Goal: Task Accomplishment & Management: Complete application form

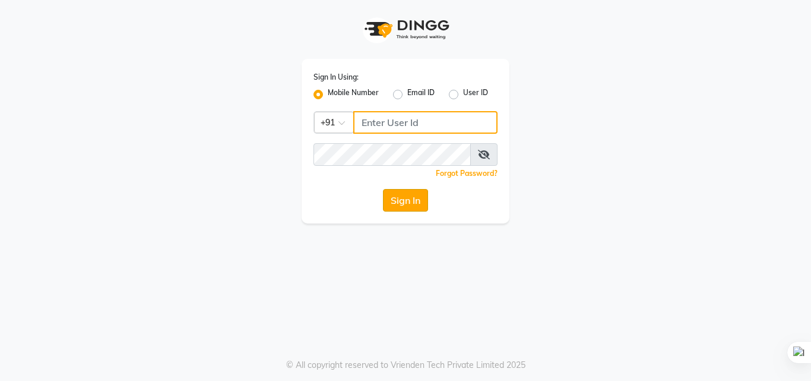
type input "6309731010"
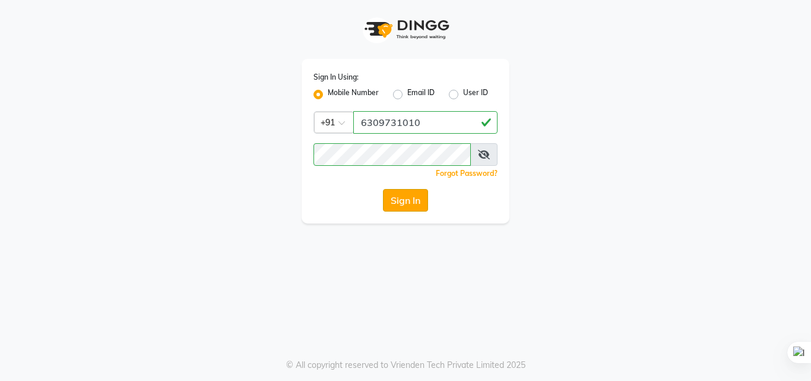
click at [402, 205] on button "Sign In" at bounding box center [405, 200] width 45 height 23
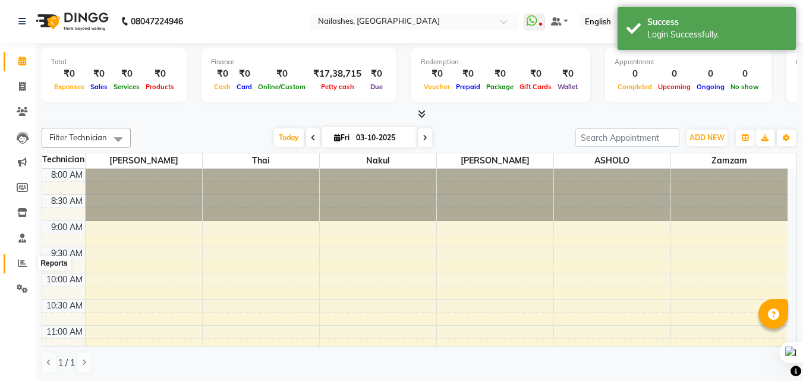
click at [19, 261] on icon at bounding box center [22, 262] width 9 height 9
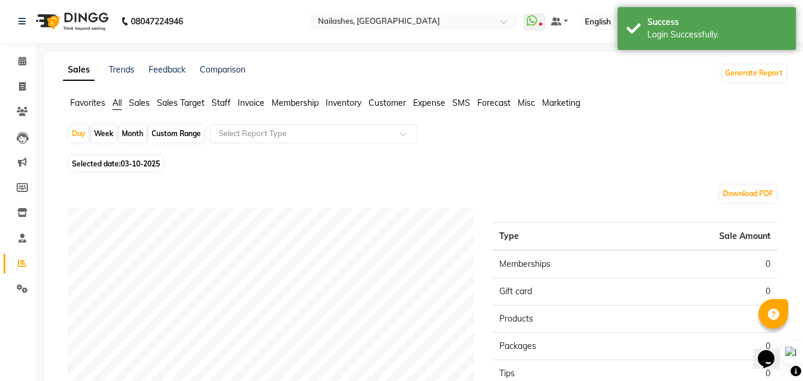
click at [110, 163] on span "Selected date: 03-10-2025" at bounding box center [116, 163] width 94 height 15
select select "10"
select select "2025"
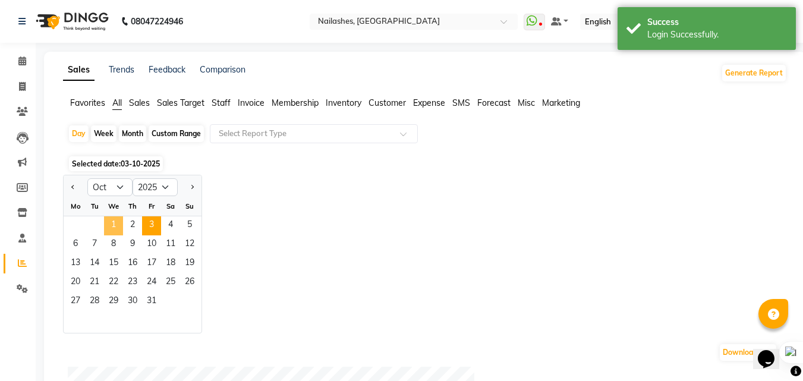
click at [108, 223] on span "1" at bounding box center [113, 225] width 19 height 19
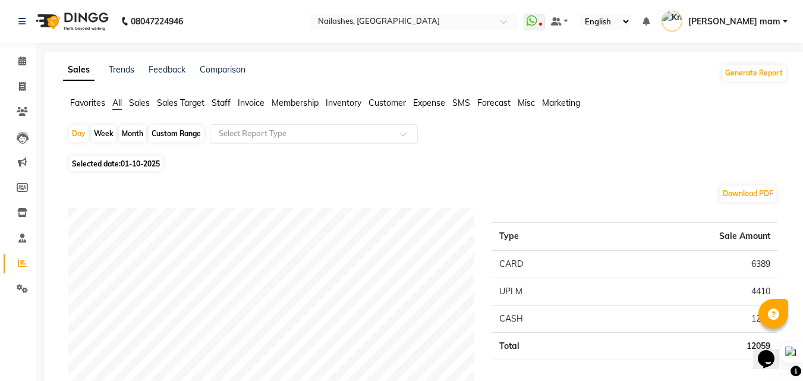
click at [263, 125] on div "Select Report Type" at bounding box center [314, 133] width 208 height 19
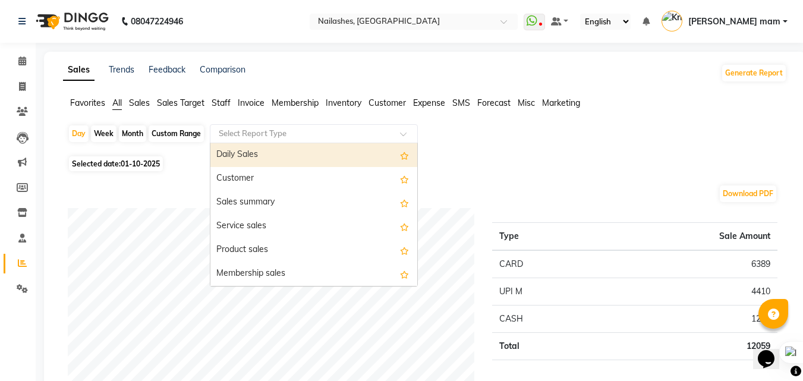
click at [266, 132] on input "text" at bounding box center [301, 134] width 171 height 12
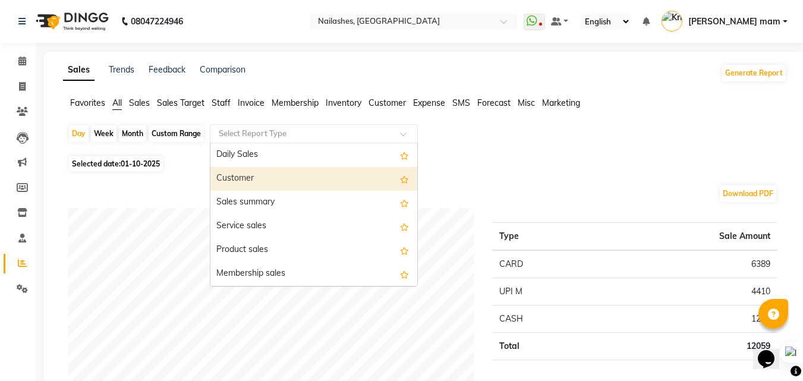
click at [261, 182] on div "Customer" at bounding box center [313, 179] width 207 height 24
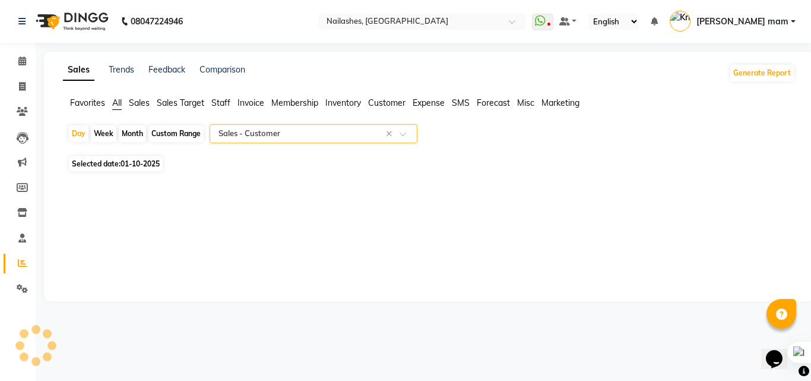
select select "full_report"
select select "csv"
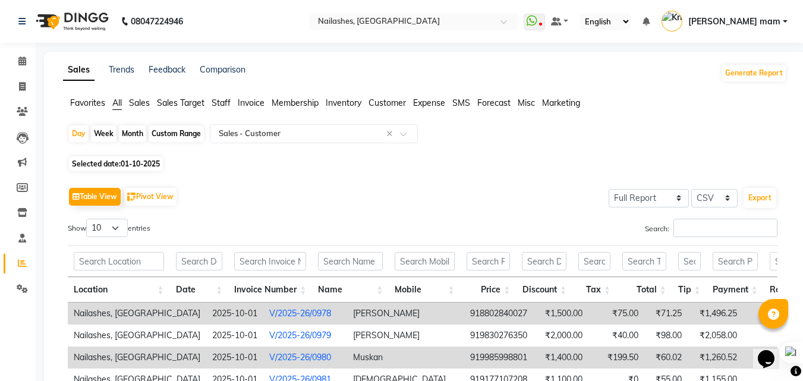
click at [105, 161] on span "Selected date: [DATE]" at bounding box center [116, 163] width 94 height 15
select select "10"
select select "2025"
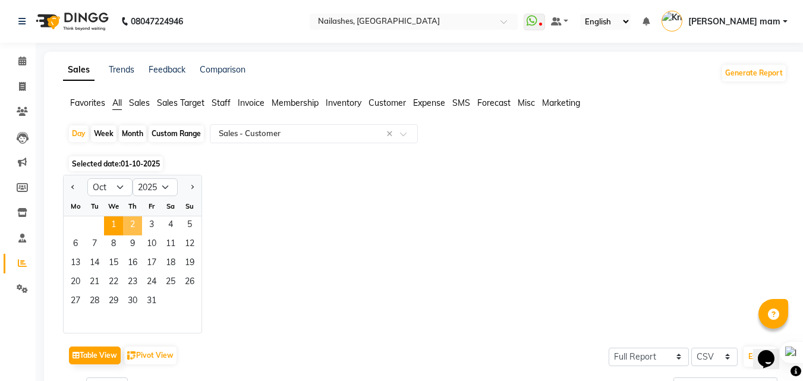
click at [127, 227] on span "2" at bounding box center [132, 225] width 19 height 19
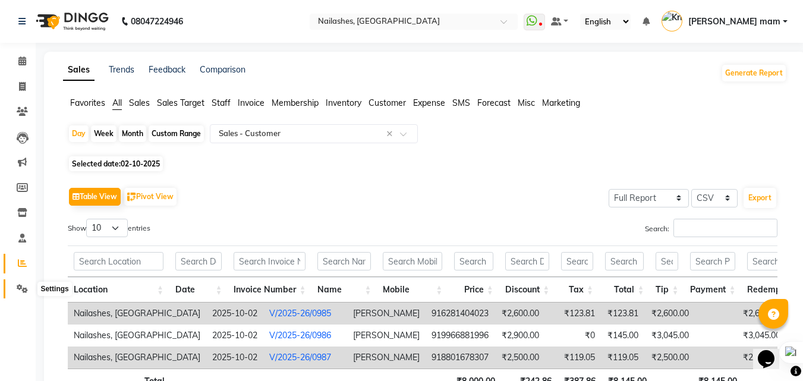
click at [20, 294] on span at bounding box center [22, 289] width 21 height 14
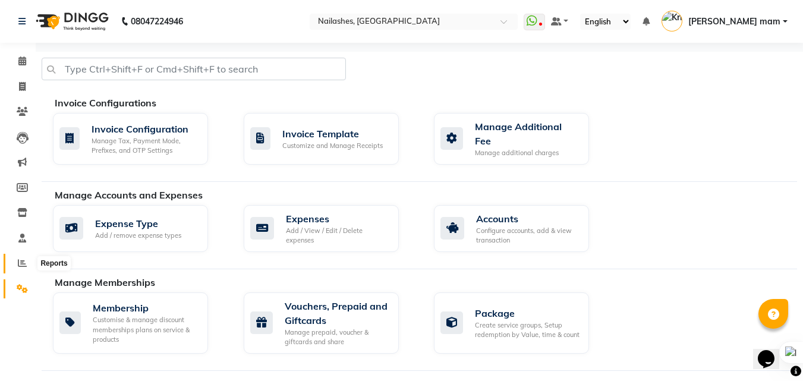
click at [23, 257] on span at bounding box center [22, 264] width 21 height 14
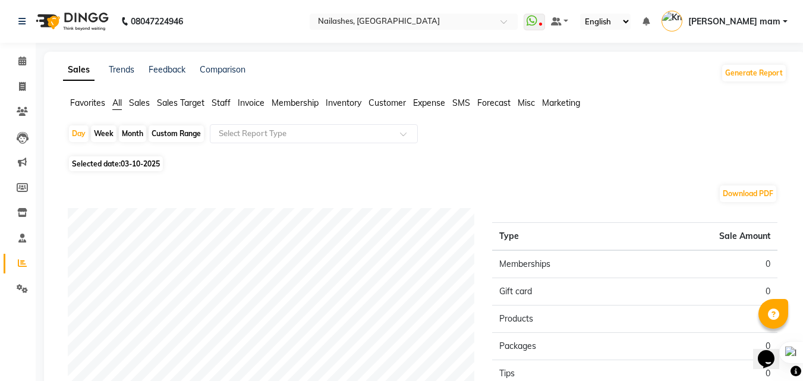
click at [112, 162] on span "Selected date: 03-10-2025" at bounding box center [116, 163] width 94 height 15
select select "10"
select select "2025"
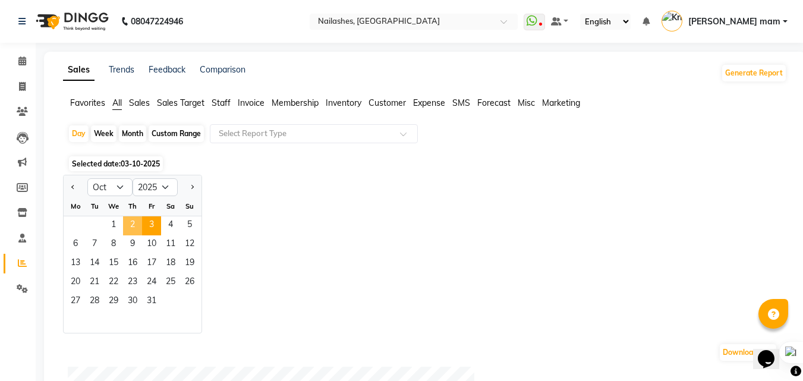
click at [131, 217] on span "2" at bounding box center [132, 225] width 19 height 19
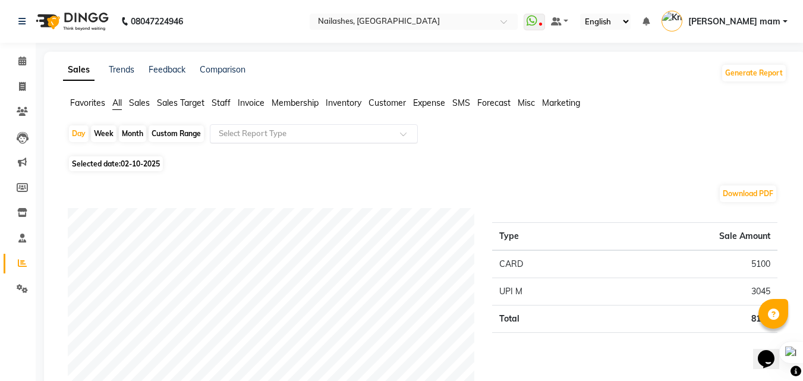
click at [333, 138] on input "text" at bounding box center [301, 134] width 171 height 12
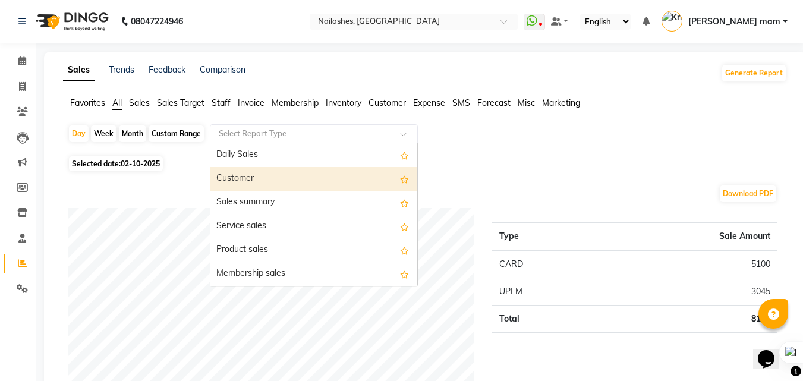
click at [289, 173] on div "Customer" at bounding box center [313, 179] width 207 height 24
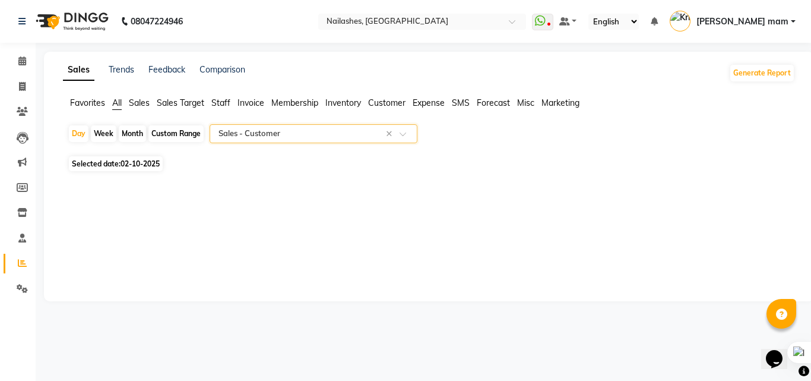
select select "full_report"
select select "csv"
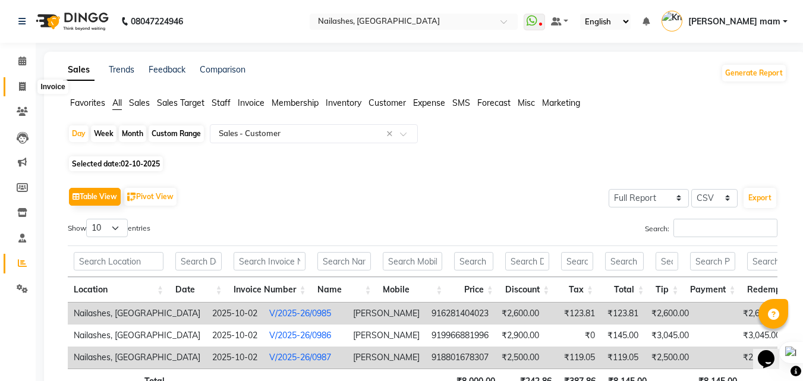
click at [27, 93] on span at bounding box center [22, 87] width 21 height 14
select select "5759"
select select "service"
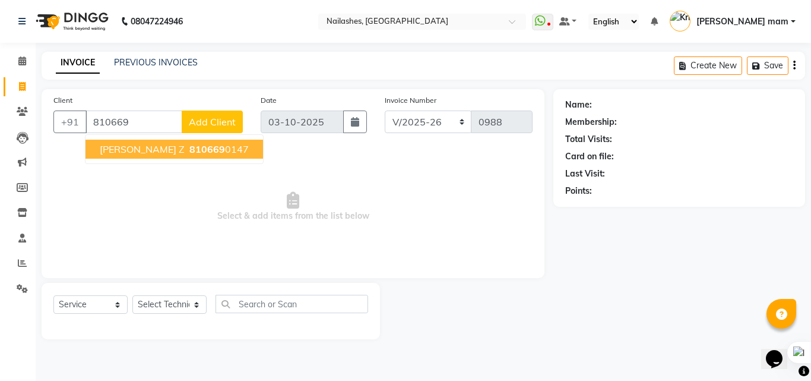
click at [191, 153] on ngb-highlight "810669 0147" at bounding box center [218, 149] width 62 height 12
type input "8106690147"
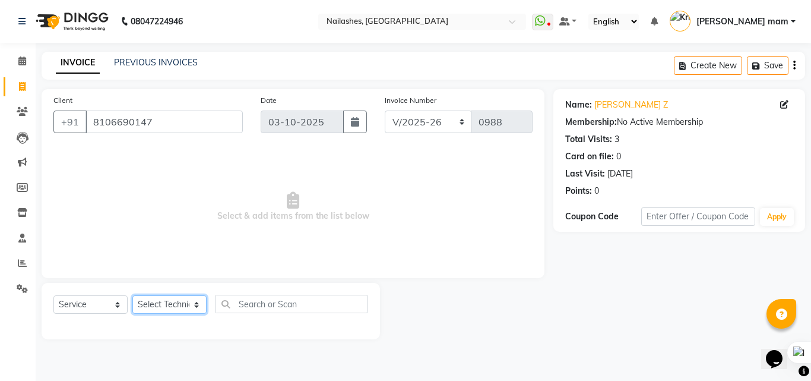
click at [190, 305] on select "Select Technician [PERSON_NAME] [PERSON_NAME] mam [PERSON_NAME]" at bounding box center [169, 304] width 74 height 18
select select "76516"
click at [132, 295] on select "Select Technician [PERSON_NAME] [PERSON_NAME] mam [PERSON_NAME]" at bounding box center [169, 304] width 74 height 18
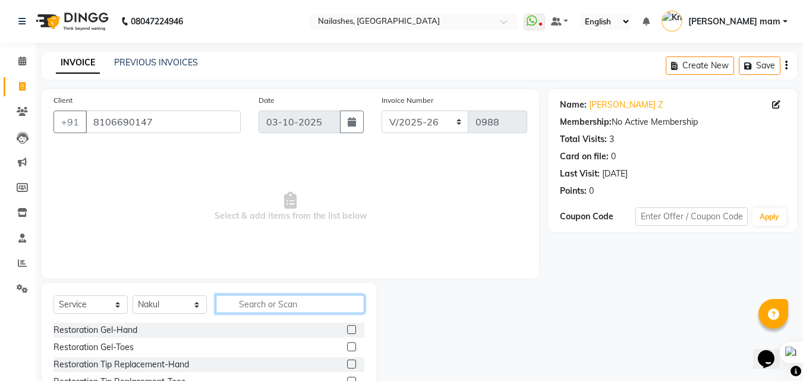
click at [279, 299] on input "text" at bounding box center [290, 304] width 149 height 18
type input "rem"
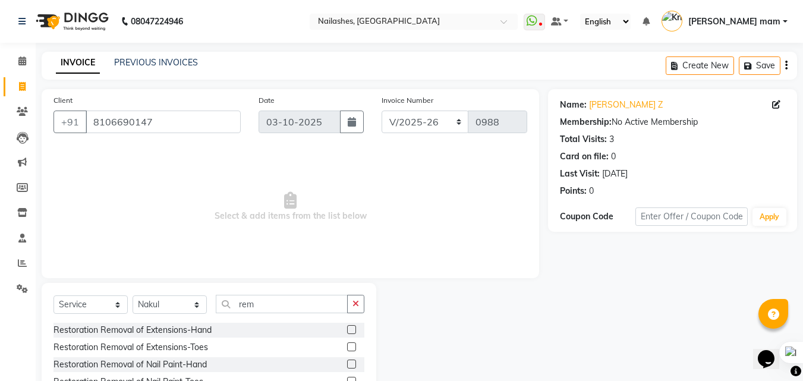
click at [347, 332] on label at bounding box center [351, 329] width 9 height 9
click at [347, 332] on input "checkbox" at bounding box center [351, 330] width 8 height 8
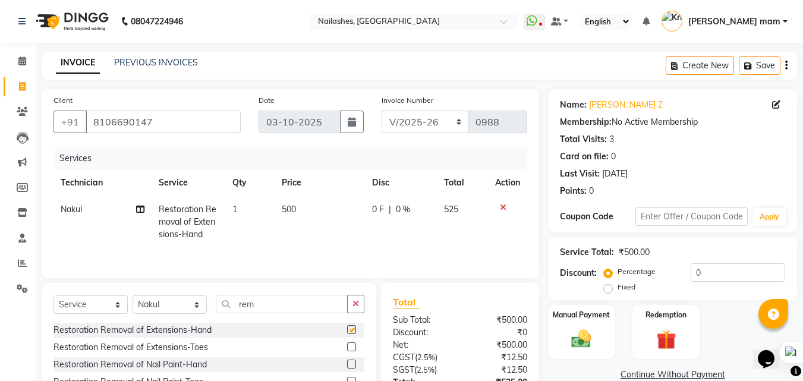
checkbox input "false"
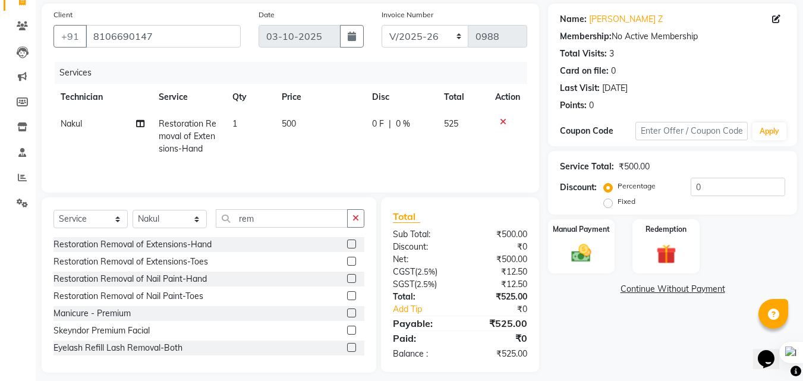
scroll to position [95, 0]
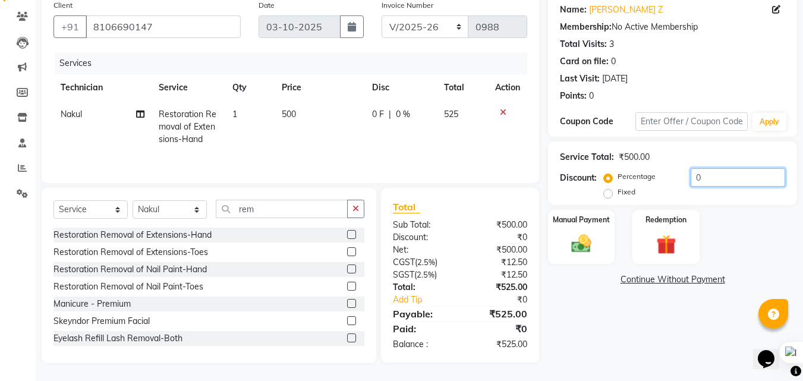
click at [715, 180] on input "0" at bounding box center [737, 177] width 94 height 18
type input "04.762"
click at [562, 244] on div "Manual Payment" at bounding box center [582, 237] width 70 height 56
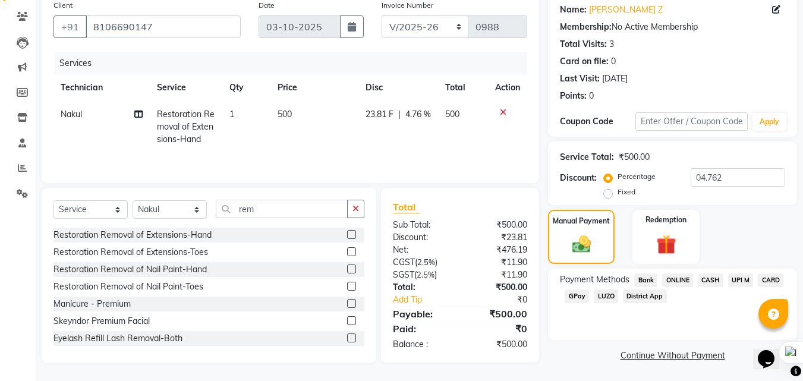
click at [710, 279] on span "CASH" at bounding box center [710, 280] width 26 height 14
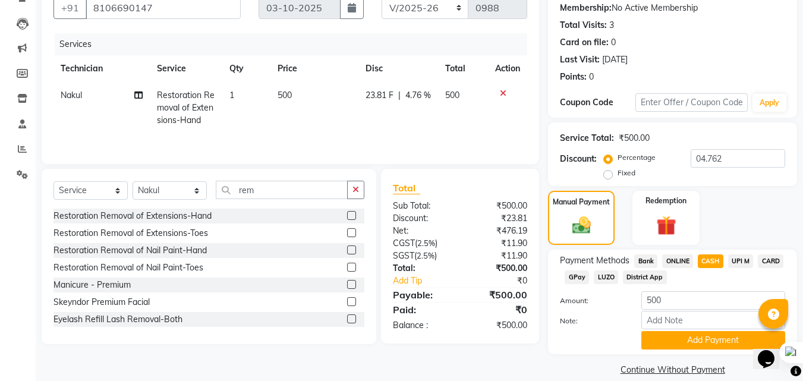
scroll to position [129, 0]
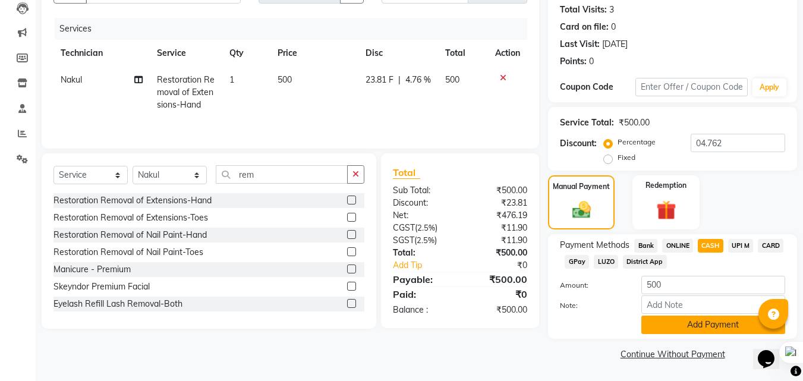
click at [712, 317] on button "Add Payment" at bounding box center [713, 324] width 144 height 18
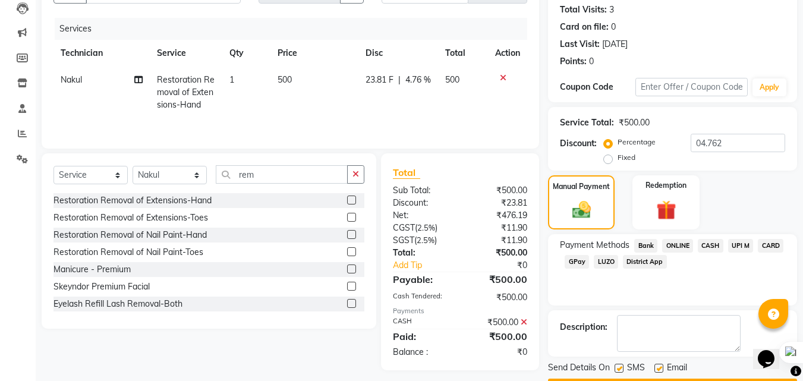
scroll to position [163, 0]
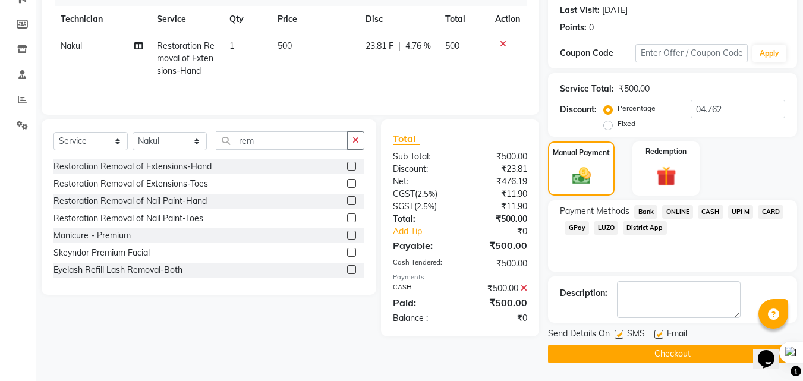
drag, startPoint x: 708, startPoint y: 340, endPoint x: 708, endPoint y: 349, distance: 9.5
click at [708, 349] on div "Send Details On SMS Email Checkout" at bounding box center [672, 345] width 249 height 36
click at [704, 356] on button "Checkout" at bounding box center [672, 354] width 249 height 18
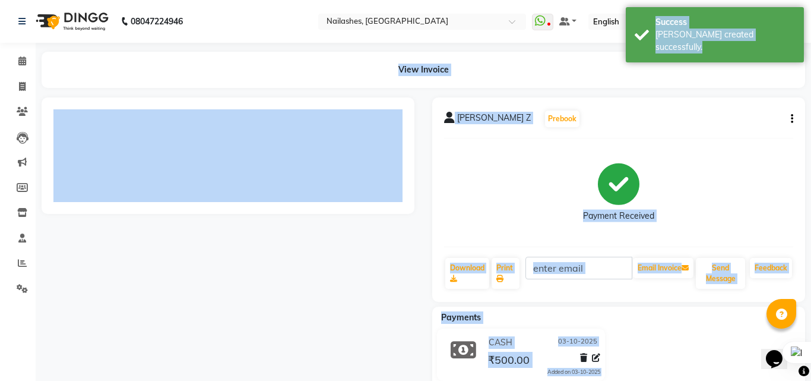
click at [230, 214] on div at bounding box center [228, 155] width 373 height 116
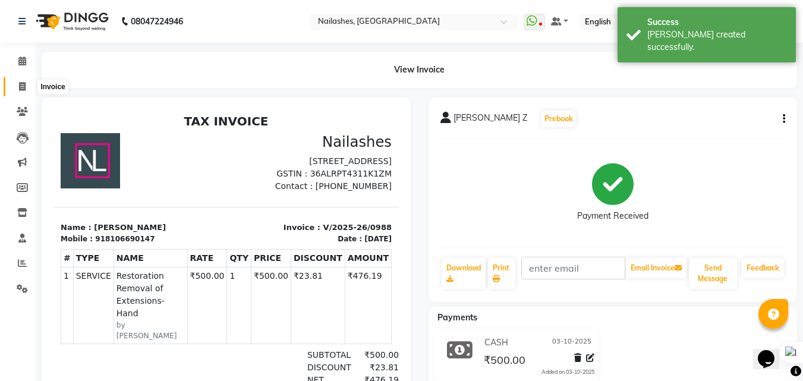
click at [20, 87] on icon at bounding box center [22, 86] width 7 height 9
select select "service"
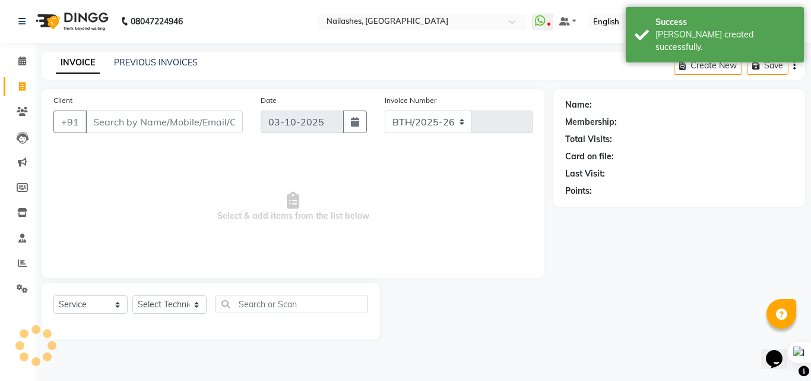
select select "5759"
type input "0989"
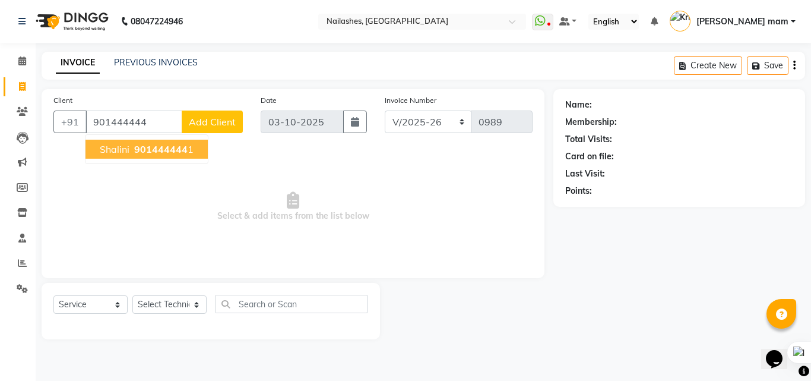
click at [154, 157] on button "[PERSON_NAME] 901444444 1" at bounding box center [147, 149] width 122 height 19
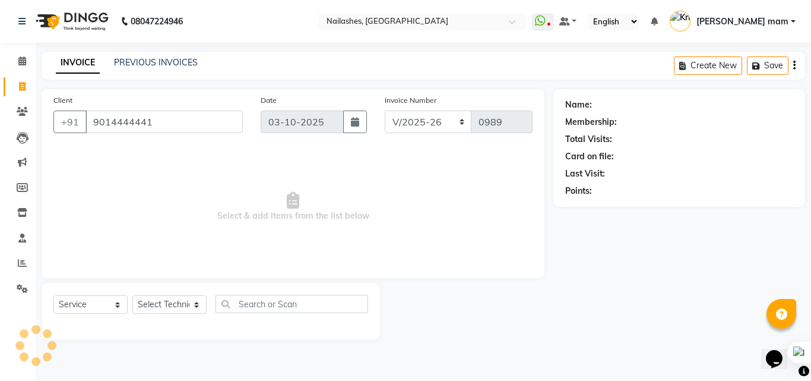
type input "9014444441"
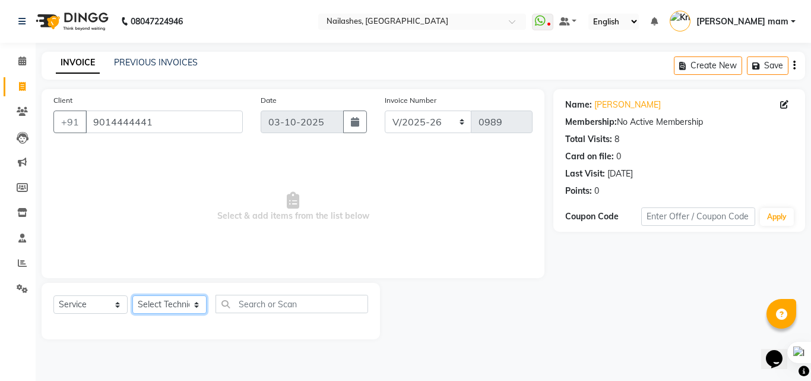
click at [186, 305] on select "Select Technician [PERSON_NAME] [PERSON_NAME] mam [PERSON_NAME]" at bounding box center [169, 304] width 74 height 18
select select "71408"
click at [132, 295] on select "Select Technician [PERSON_NAME] [PERSON_NAME] mam [PERSON_NAME]" at bounding box center [169, 304] width 74 height 18
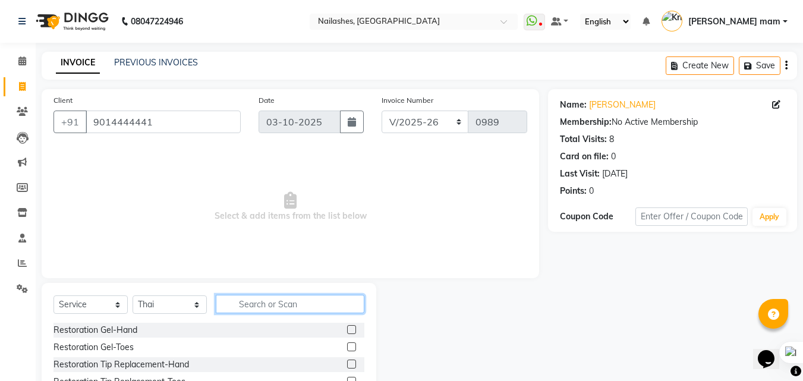
click at [252, 308] on input "text" at bounding box center [290, 304] width 149 height 18
type input "acr"
click at [352, 329] on label at bounding box center [351, 329] width 9 height 9
click at [352, 329] on input "checkbox" at bounding box center [351, 330] width 8 height 8
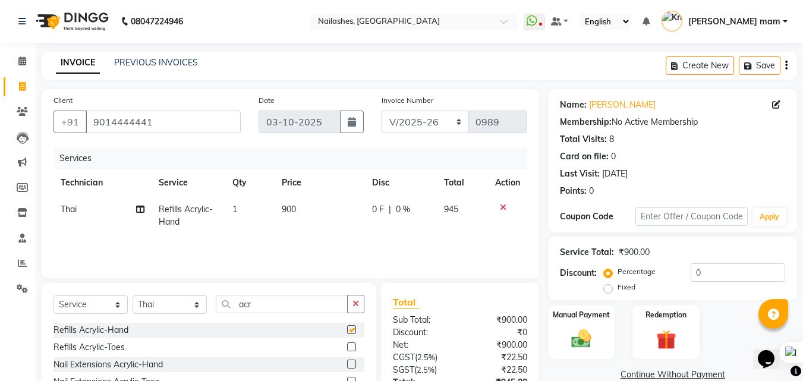
checkbox input "false"
click at [504, 207] on icon at bounding box center [503, 207] width 7 height 8
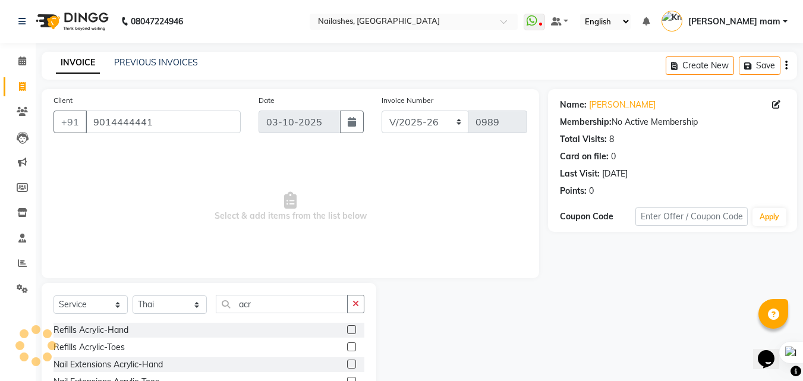
click at [353, 364] on label at bounding box center [351, 363] width 9 height 9
click at [353, 364] on input "checkbox" at bounding box center [351, 365] width 8 height 8
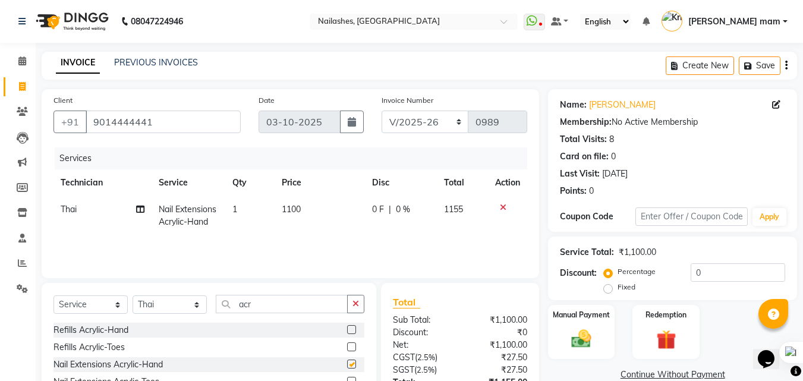
checkbox input "false"
click at [358, 306] on icon "button" at bounding box center [355, 303] width 7 height 8
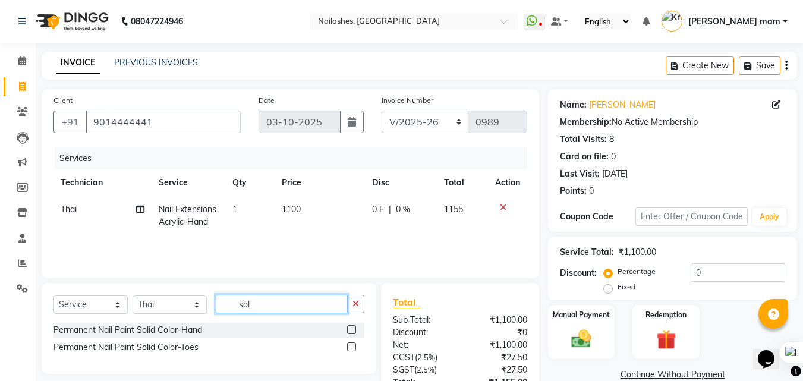
type input "sol"
click at [349, 326] on label at bounding box center [351, 329] width 9 height 9
click at [349, 326] on input "checkbox" at bounding box center [351, 330] width 8 height 8
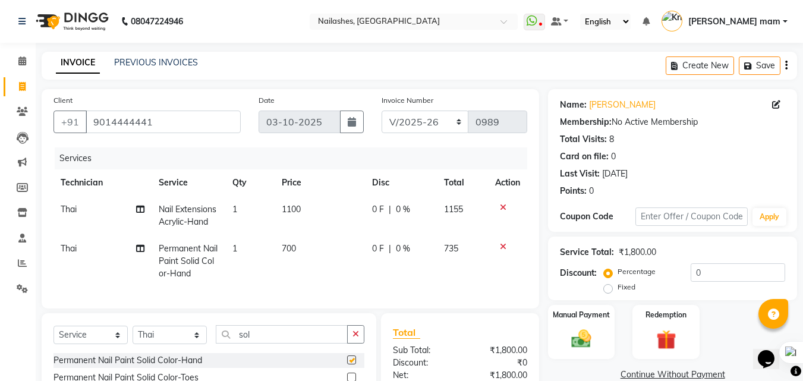
checkbox input "false"
click at [352, 338] on icon "button" at bounding box center [355, 334] width 7 height 8
type input "cat"
click at [352, 364] on label at bounding box center [351, 359] width 9 height 9
click at [352, 364] on input "checkbox" at bounding box center [351, 360] width 8 height 8
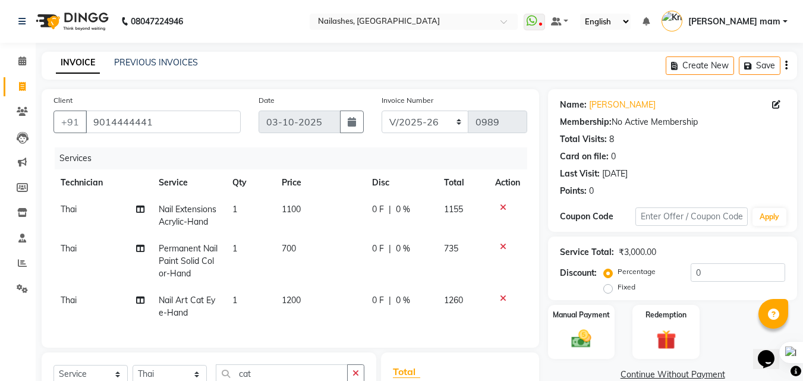
checkbox input "false"
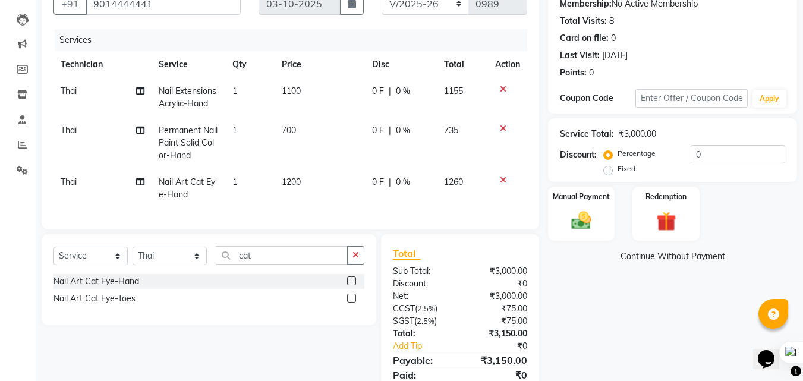
scroll to position [119, 0]
click at [359, 258] on icon "button" at bounding box center [355, 254] width 7 height 8
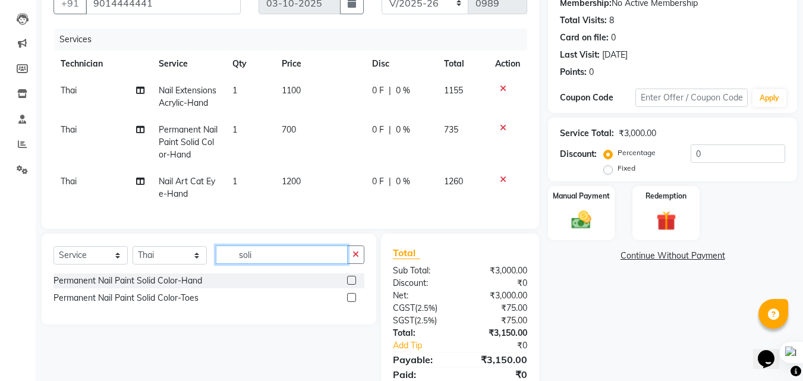
type input "soli"
click at [349, 302] on label at bounding box center [351, 297] width 9 height 9
click at [349, 302] on input "checkbox" at bounding box center [351, 298] width 8 height 8
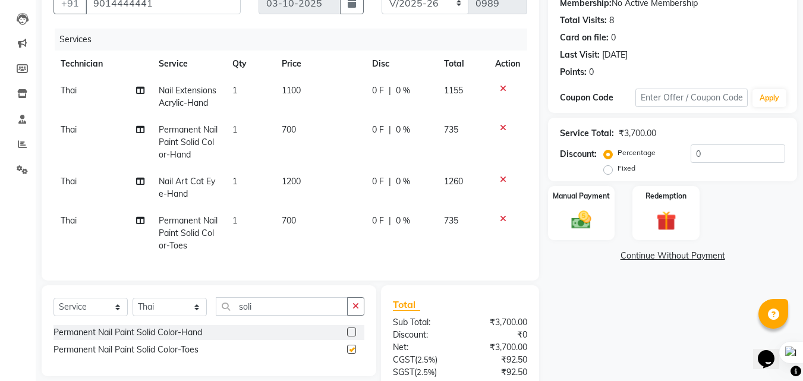
checkbox input "false"
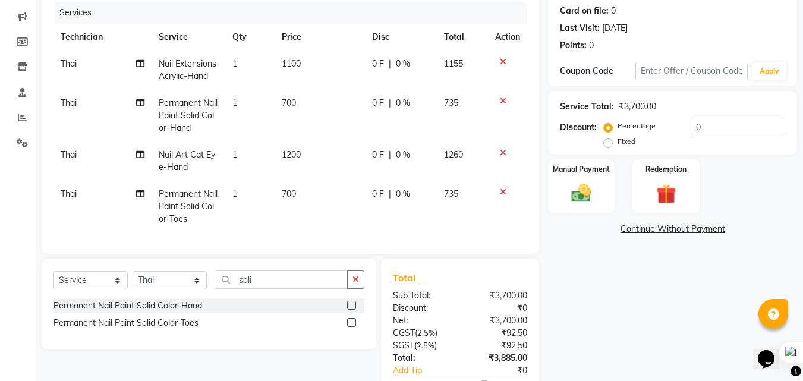
scroll to position [0, 0]
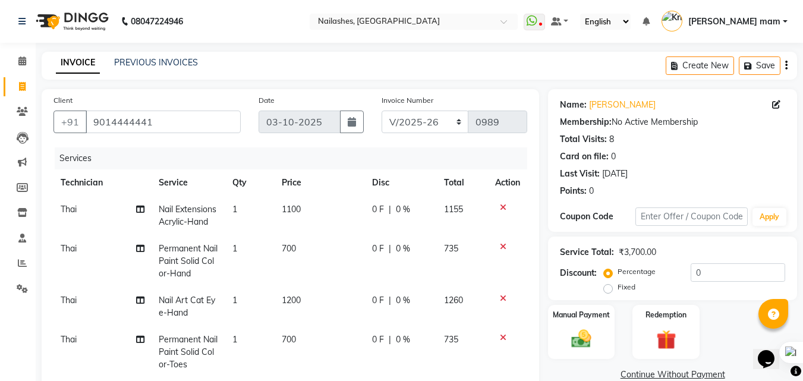
click at [296, 211] on span "1100" at bounding box center [291, 209] width 19 height 11
select select "71408"
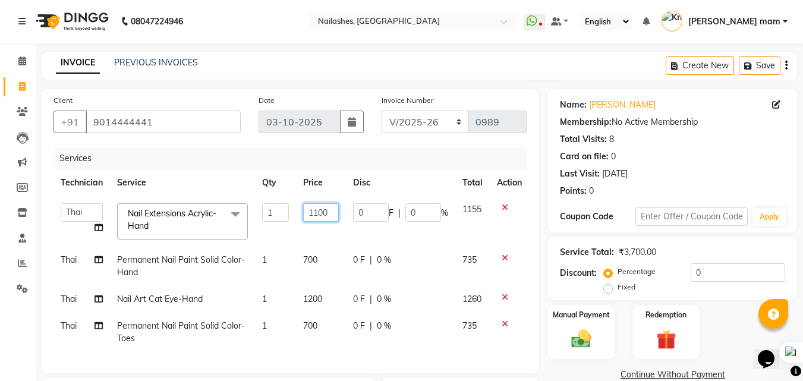
click at [316, 210] on input "1100" at bounding box center [321, 212] width 36 height 18
type input "1000"
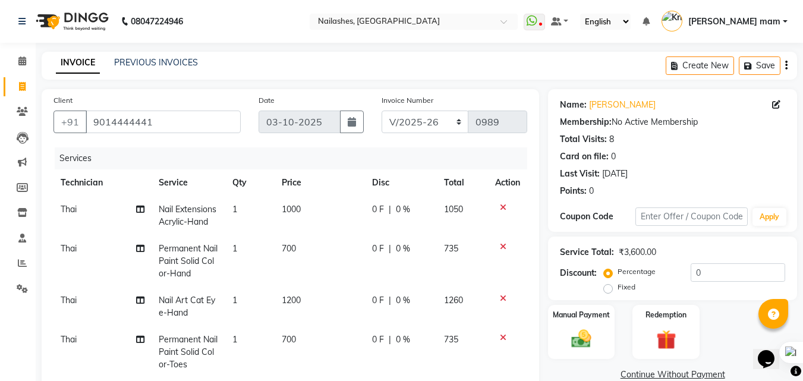
click at [318, 292] on td "1200" at bounding box center [319, 306] width 90 height 39
select select "71408"
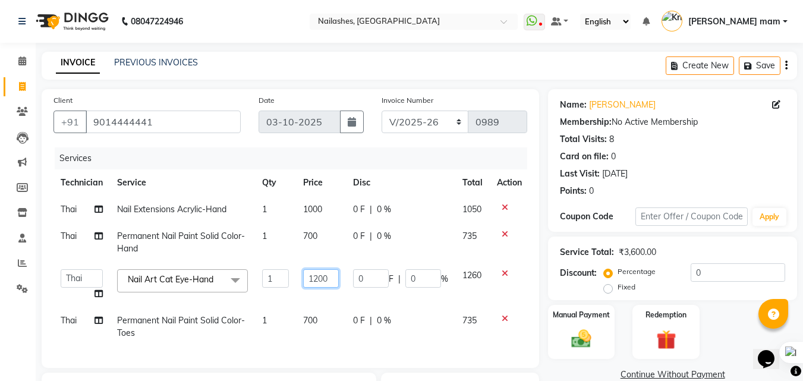
click at [317, 277] on input "1200" at bounding box center [321, 278] width 36 height 18
type input "1000"
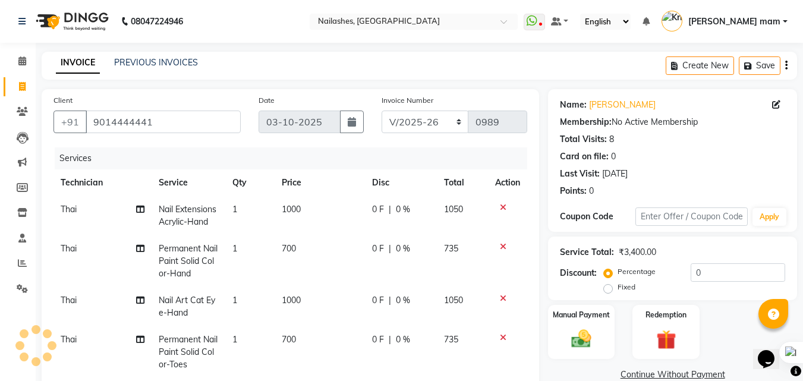
click at [394, 330] on td "0 F | 0 %" at bounding box center [401, 352] width 72 height 52
select select "71408"
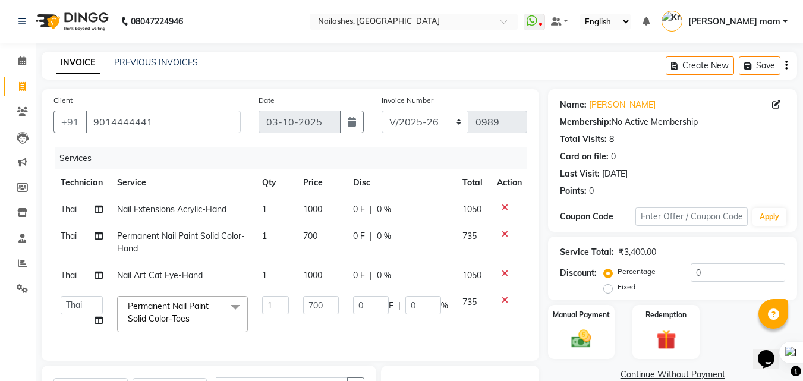
scroll to position [186, 0]
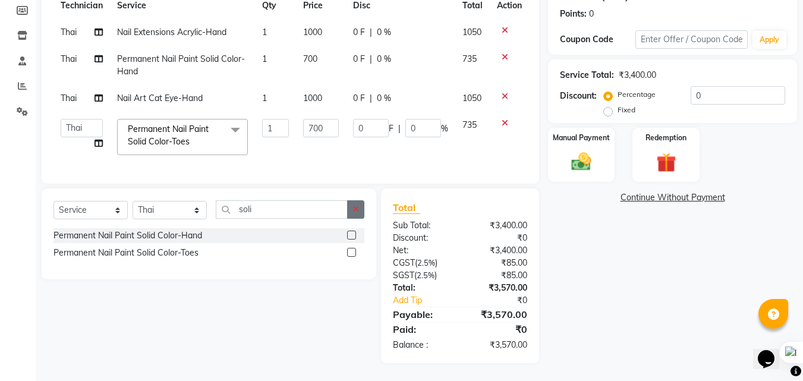
click at [350, 218] on button "button" at bounding box center [355, 209] width 17 height 18
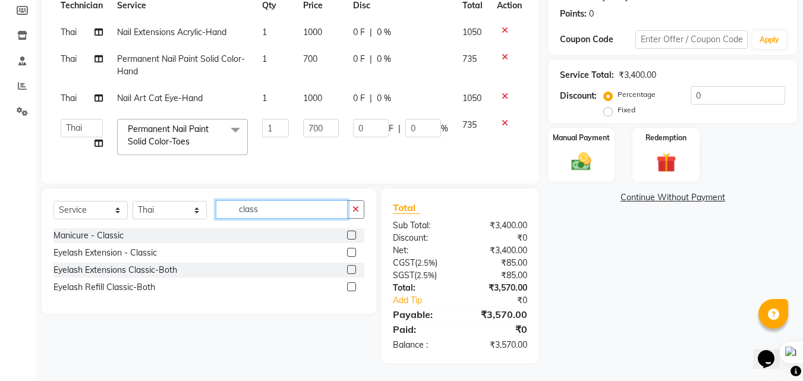
type input "class"
click at [348, 230] on label at bounding box center [351, 234] width 9 height 9
click at [348, 232] on input "checkbox" at bounding box center [351, 236] width 8 height 8
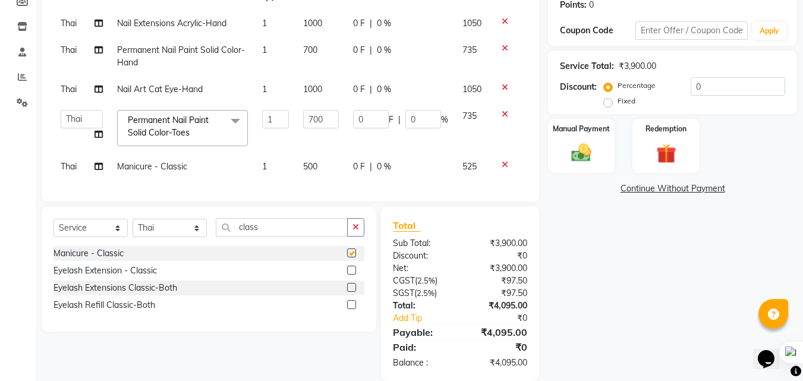
checkbox input "false"
click at [313, 165] on span "500" at bounding box center [310, 166] width 14 height 11
select select "71408"
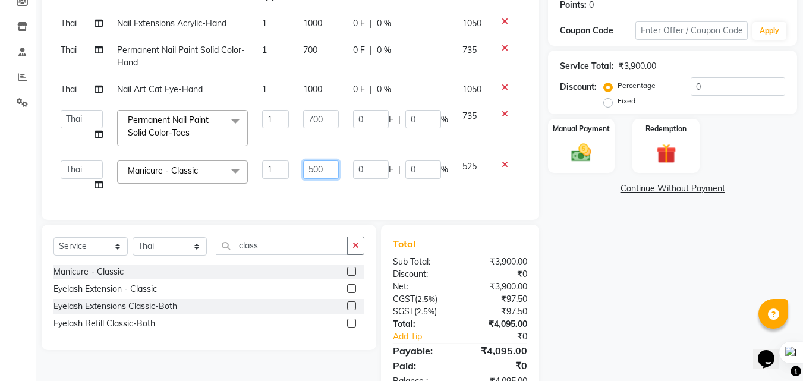
click at [313, 165] on input "500" at bounding box center [321, 169] width 36 height 18
type input "600"
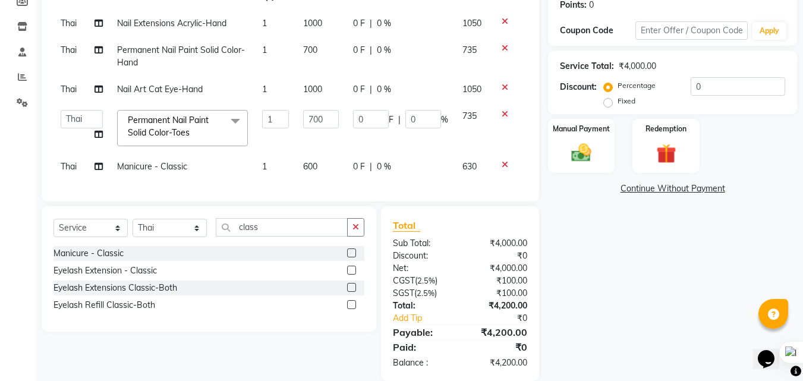
click at [391, 200] on div "Client [PHONE_NUMBER] Date [DATE] Invoice Number BTH/2025-26 RED/2025-26 V/2025…" at bounding box center [290, 52] width 497 height 298
click at [724, 77] on div "Service Total: ₹4,000.00 Discount: Percentage Fixed 0" at bounding box center [672, 82] width 225 height 54
click at [715, 86] on input "0" at bounding box center [737, 86] width 94 height 18
type input "04"
type input "28"
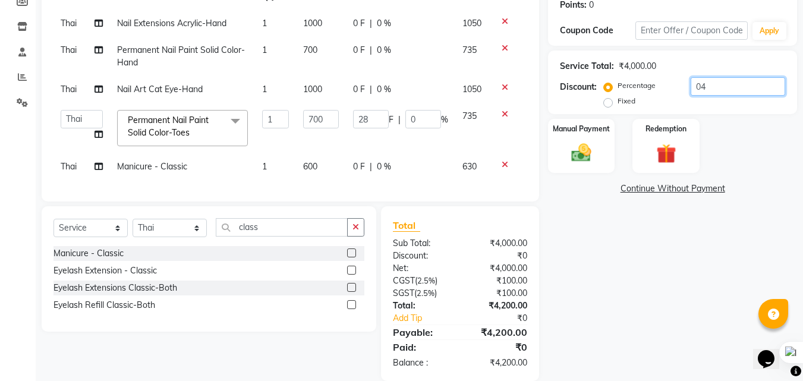
type input "4"
type input "04.7"
type input "32.9"
type input "4.7"
type input "04.76"
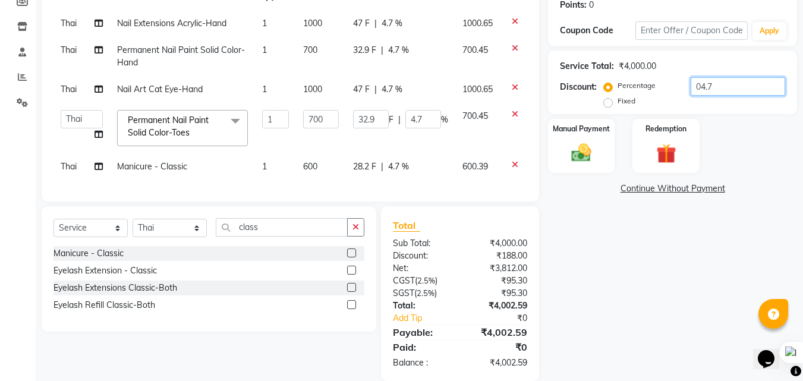
type input "33.32"
type input "4.76"
type input "04.762"
type input "33.33"
type input "04.762"
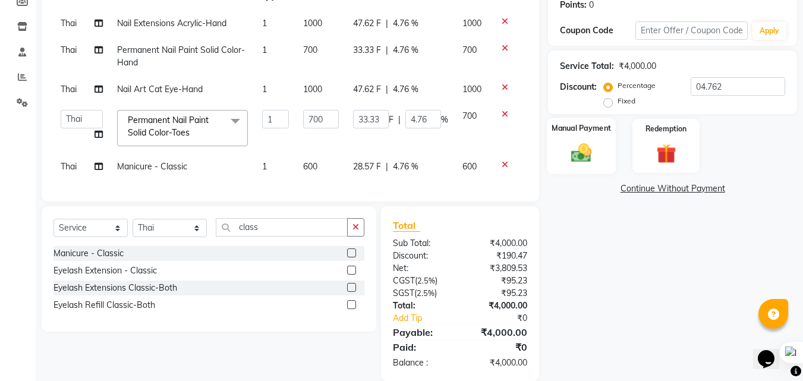
click at [587, 147] on img at bounding box center [580, 153] width 33 height 24
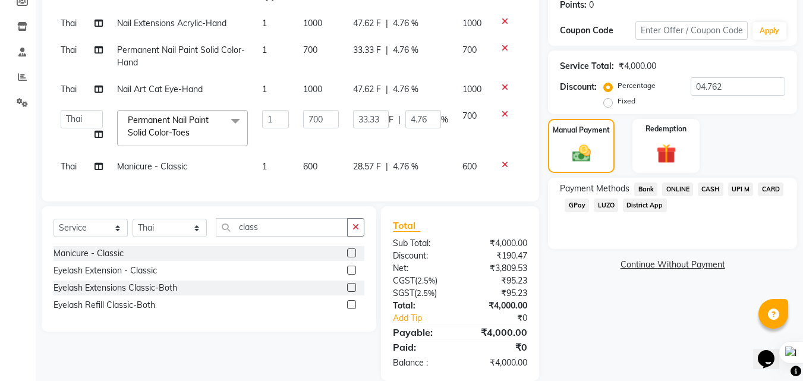
click at [736, 188] on span "UPI M" at bounding box center [741, 189] width 26 height 14
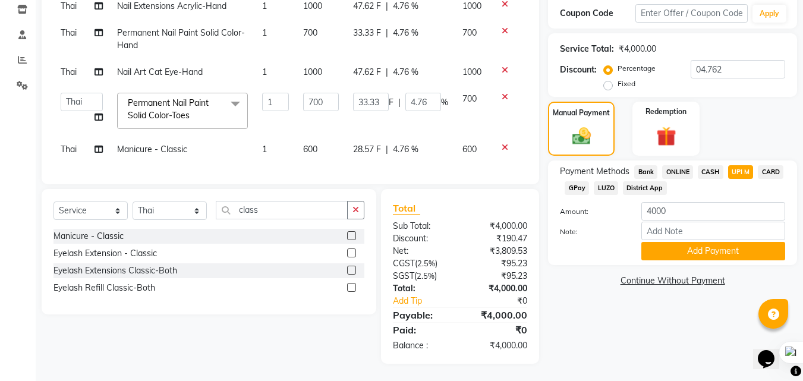
scroll to position [213, 0]
click at [727, 243] on button "Add Payment" at bounding box center [713, 250] width 144 height 18
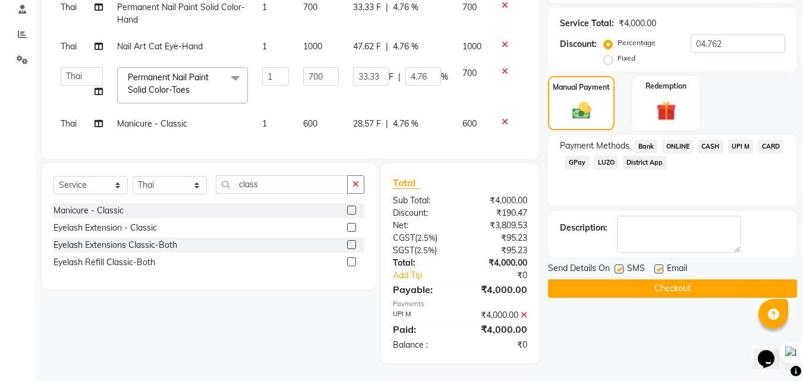
scroll to position [238, 0]
click at [724, 279] on button "Checkout" at bounding box center [672, 288] width 249 height 18
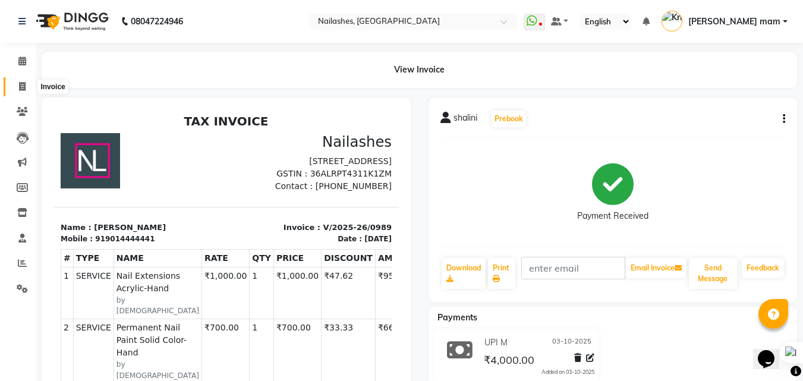
click at [26, 87] on span at bounding box center [22, 87] width 21 height 14
select select "service"
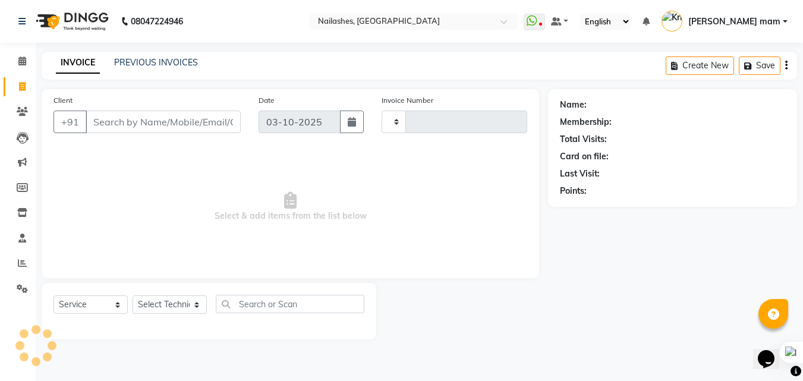
type input "0990"
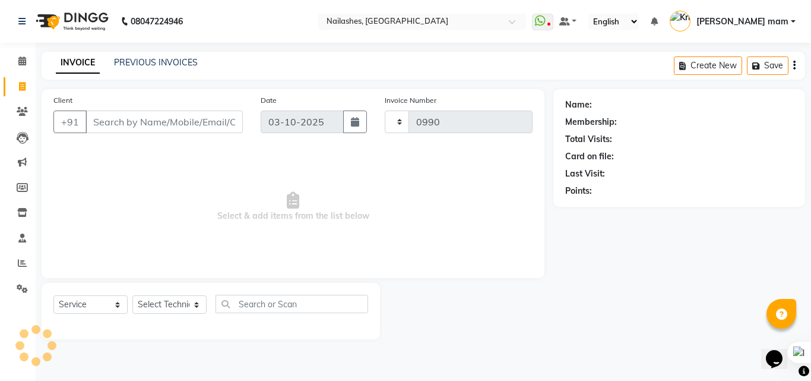
select select "5759"
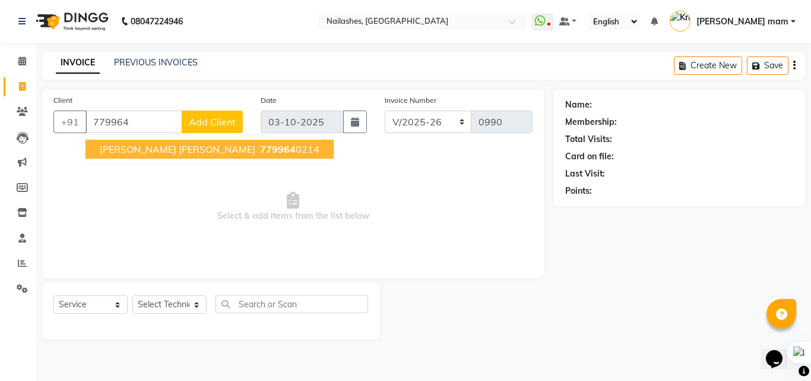
click at [260, 147] on span "779964" at bounding box center [278, 149] width 36 height 12
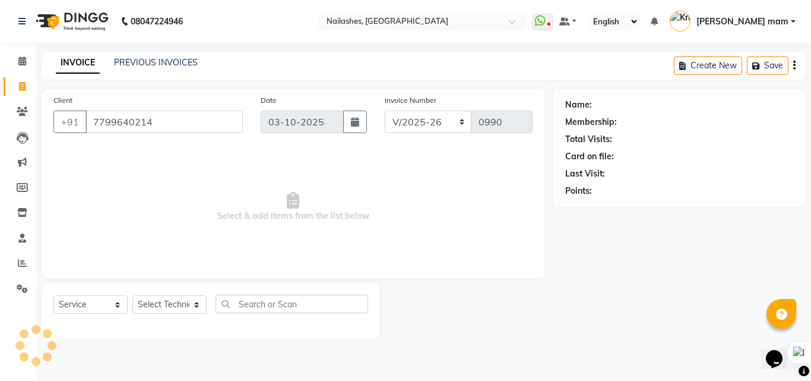
type input "7799640214"
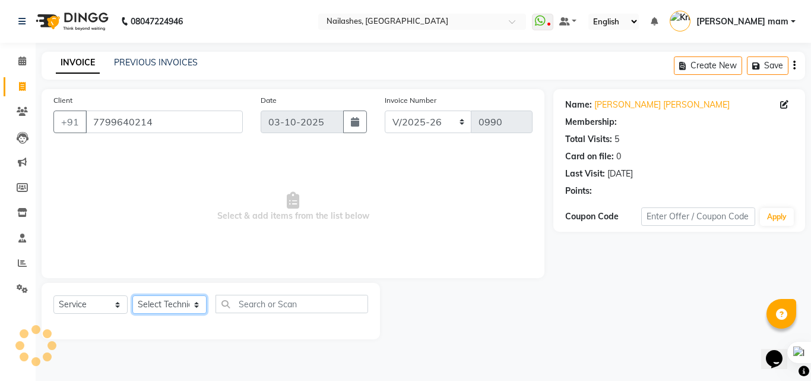
click at [186, 301] on select "Select Technician [PERSON_NAME] [PERSON_NAME] mam [PERSON_NAME]" at bounding box center [169, 304] width 74 height 18
select select "76516"
click at [132, 295] on select "Select Technician [PERSON_NAME] [PERSON_NAME] mam [PERSON_NAME]" at bounding box center [169, 304] width 74 height 18
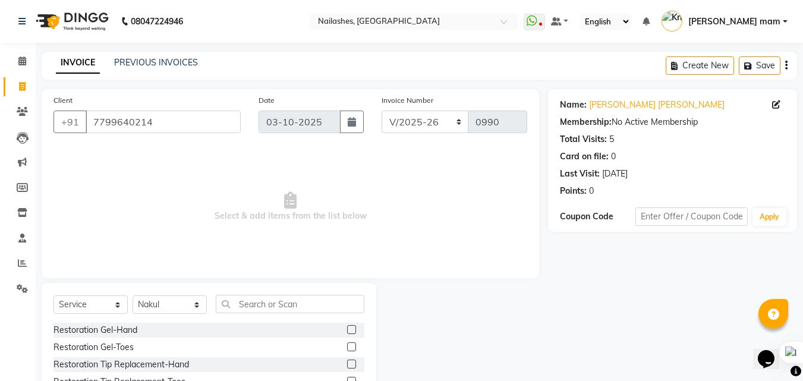
click at [307, 294] on div "Select Service Product Membership Package Voucher Prepaid Gift Card Select Tech…" at bounding box center [209, 370] width 334 height 175
click at [309, 300] on input "text" at bounding box center [290, 304] width 149 height 18
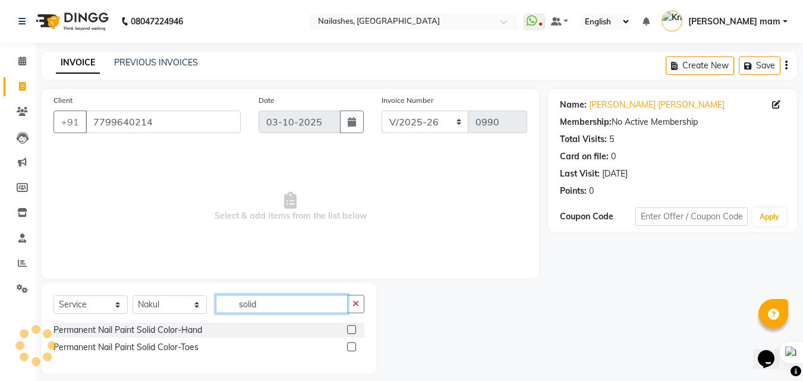
type input "solid"
click at [353, 332] on label at bounding box center [351, 329] width 9 height 9
click at [353, 332] on input "checkbox" at bounding box center [351, 330] width 8 height 8
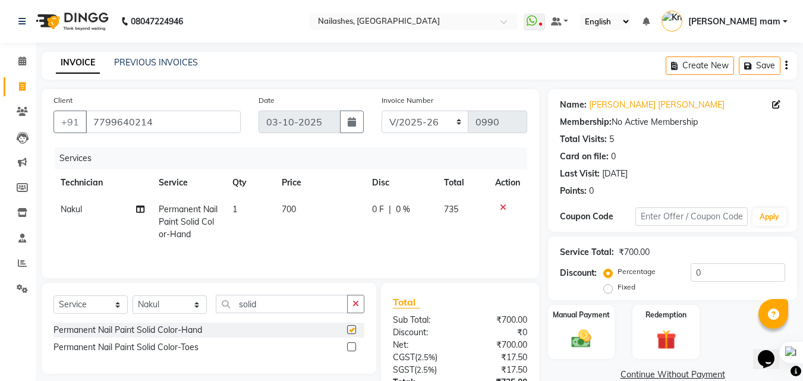
checkbox input "false"
click at [192, 310] on select "Select Technician [PERSON_NAME] [PERSON_NAME] mam [PERSON_NAME]" at bounding box center [169, 304] width 74 height 18
select select "71408"
click at [132, 295] on select "Select Technician [PERSON_NAME] [PERSON_NAME] mam [PERSON_NAME]" at bounding box center [169, 304] width 74 height 18
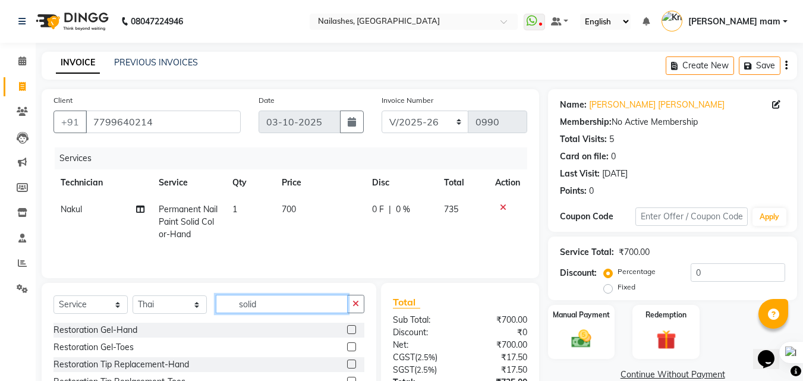
click at [286, 309] on input "solid" at bounding box center [282, 304] width 132 height 18
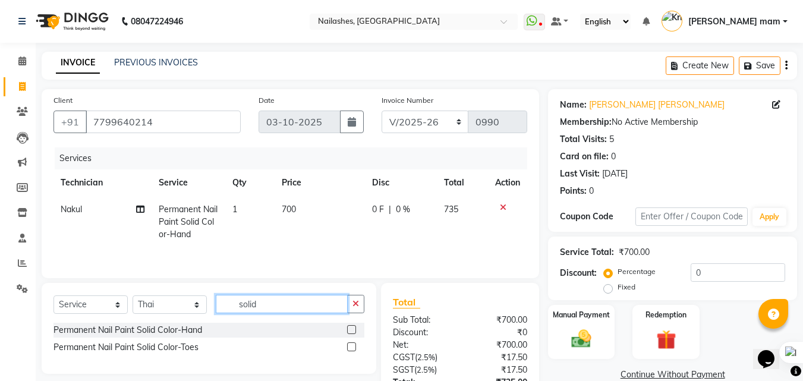
type input "solid"
click at [355, 349] on label at bounding box center [351, 346] width 9 height 9
click at [355, 349] on input "checkbox" at bounding box center [351, 347] width 8 height 8
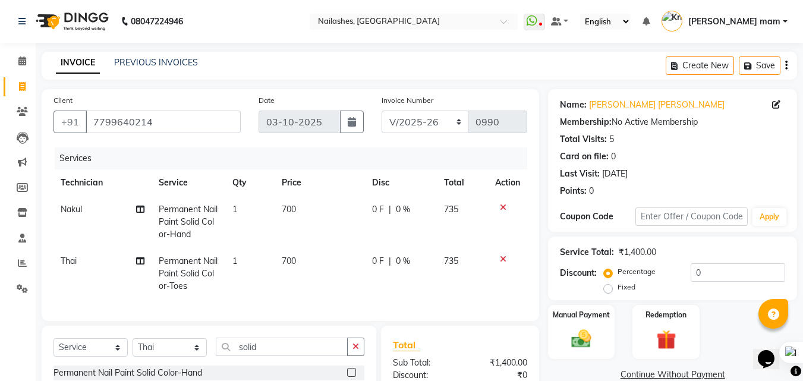
checkbox input "false"
click at [288, 211] on span "700" at bounding box center [289, 209] width 14 height 11
select select "76516"
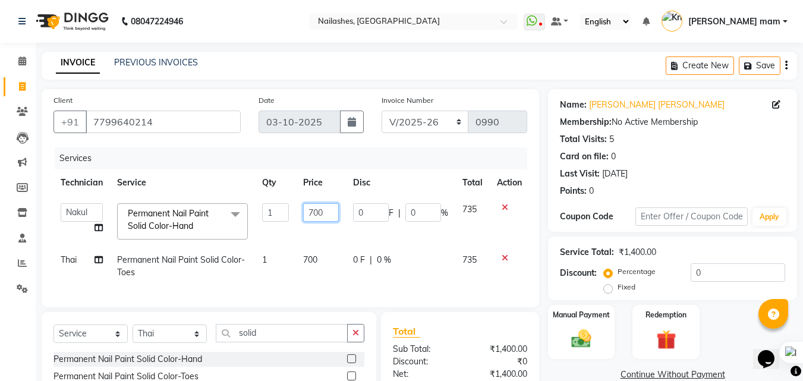
click at [314, 210] on input "700" at bounding box center [321, 212] width 36 height 18
type input "500"
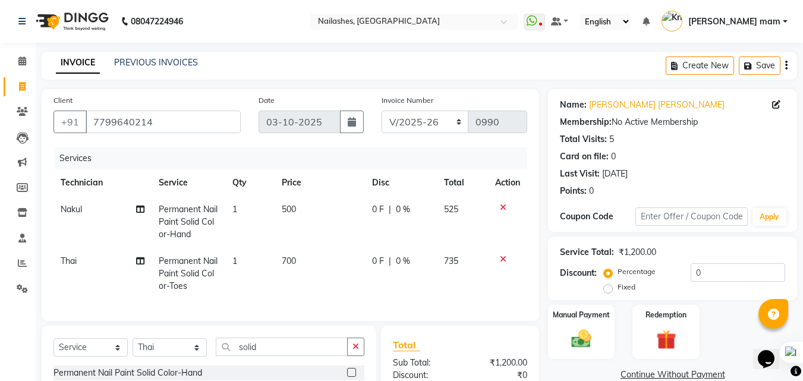
click at [310, 264] on td "700" at bounding box center [319, 274] width 90 height 52
select select "71408"
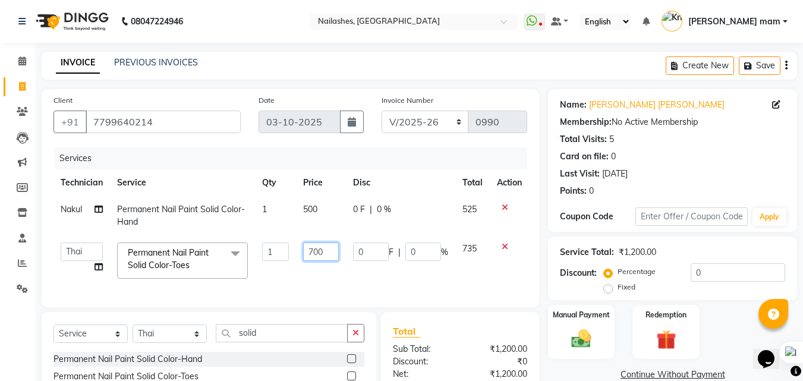
click at [311, 249] on input "700" at bounding box center [321, 251] width 36 height 18
type input "500"
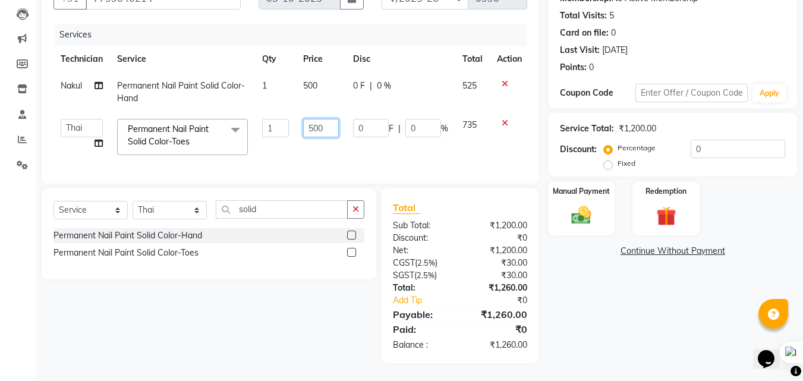
scroll to position [73, 0]
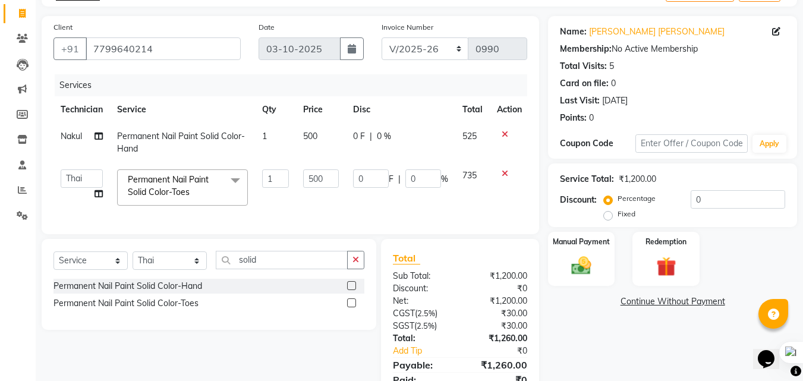
click at [471, 208] on td "735" at bounding box center [472, 187] width 34 height 50
select select "71408"
click at [582, 253] on div "Manual Payment" at bounding box center [582, 258] width 70 height 56
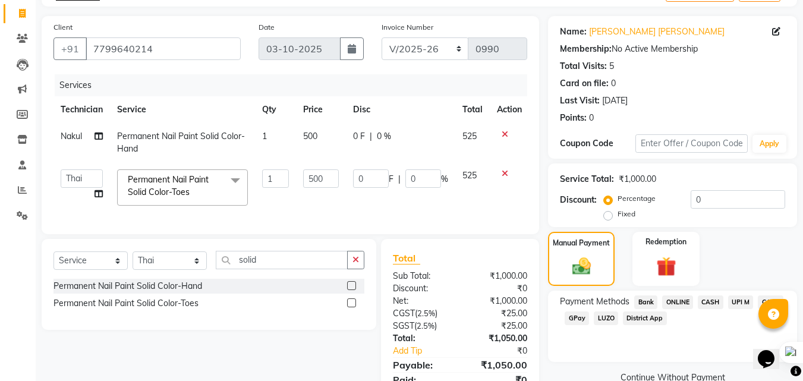
click at [737, 300] on span "UPI M" at bounding box center [741, 302] width 26 height 14
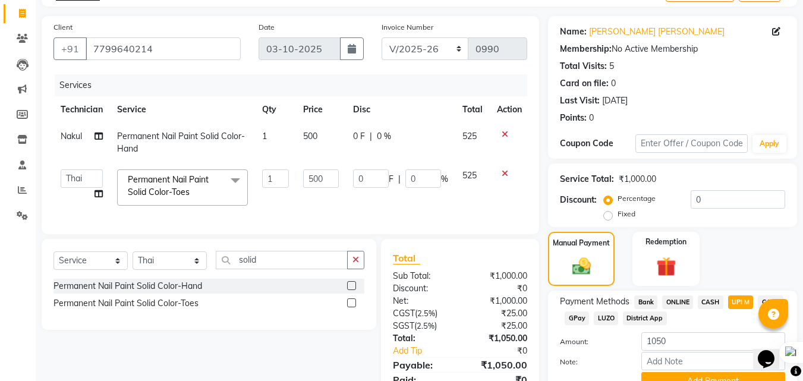
scroll to position [132, 0]
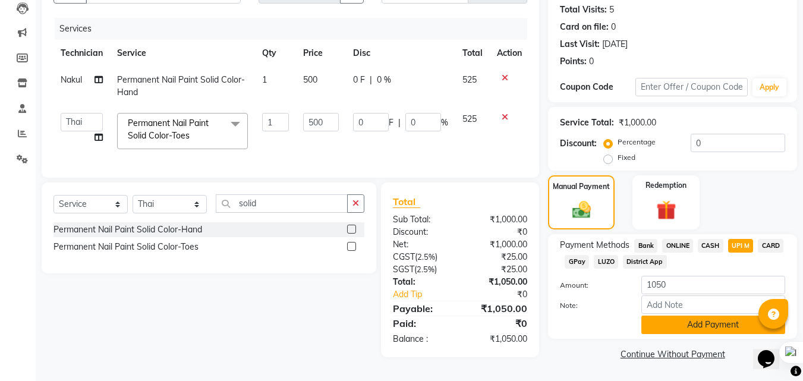
click at [725, 320] on button "Add Payment" at bounding box center [713, 324] width 144 height 18
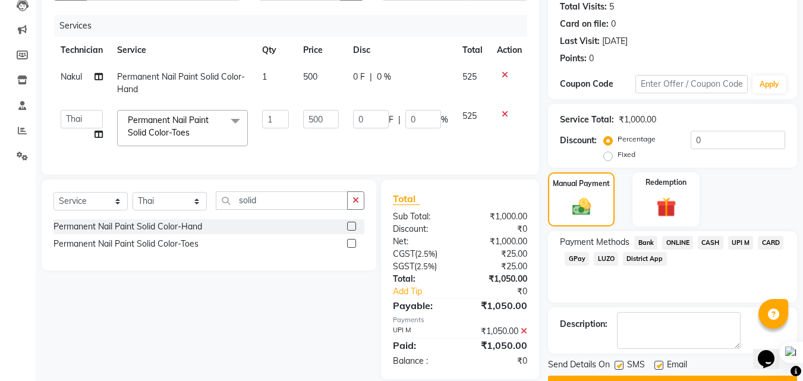
scroll to position [163, 0]
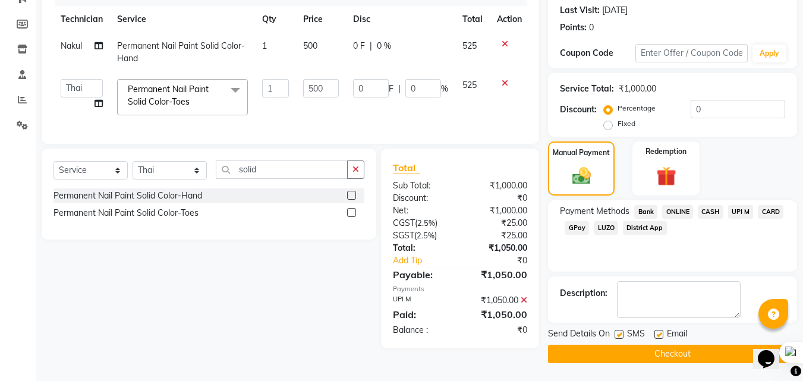
click at [704, 348] on button "Checkout" at bounding box center [672, 354] width 249 height 18
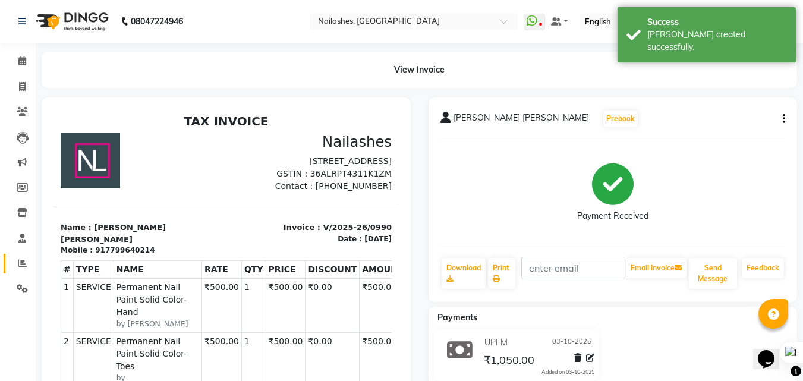
click at [20, 259] on icon at bounding box center [22, 262] width 9 height 9
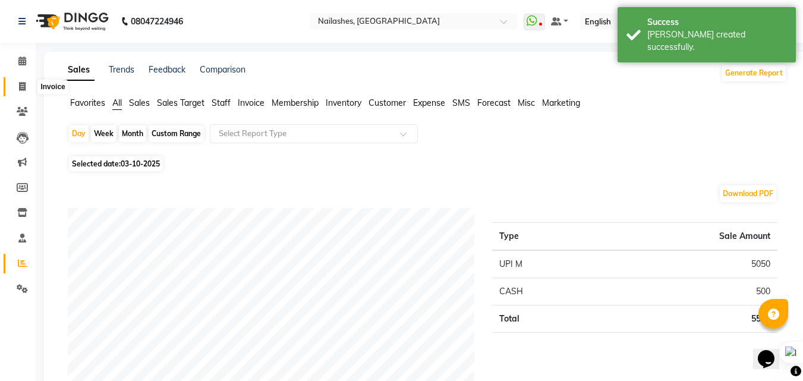
click at [20, 90] on icon at bounding box center [22, 86] width 7 height 9
select select "service"
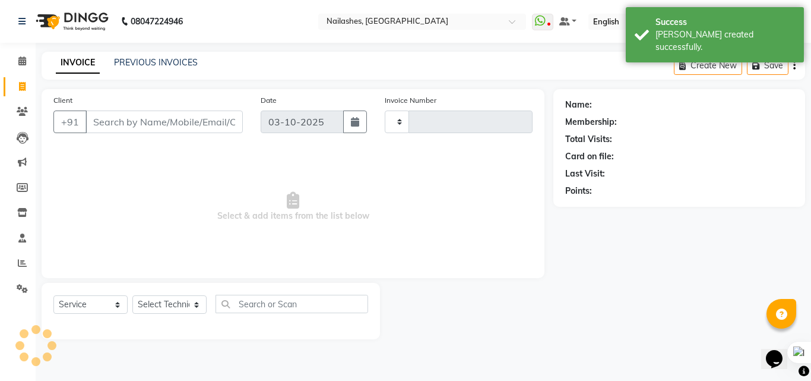
type input "0991"
select select "5759"
